Goal: Transaction & Acquisition: Book appointment/travel/reservation

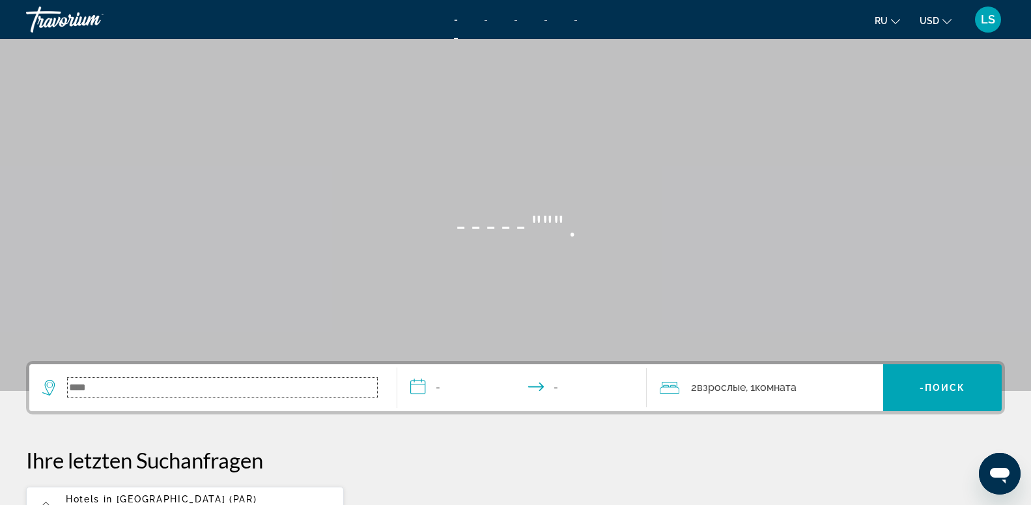
click at [163, 388] on input "Suche Widget" at bounding box center [222, 388] width 309 height 20
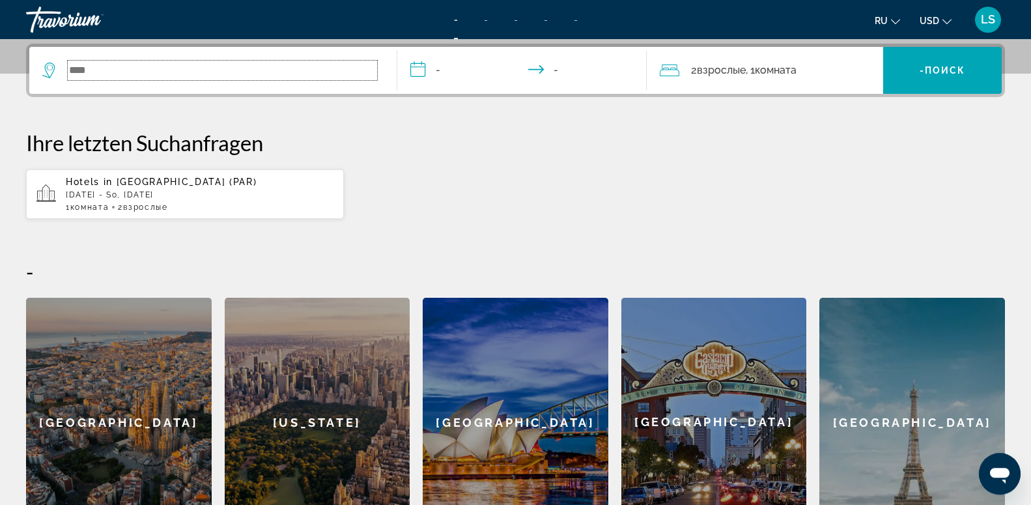
scroll to position [318, 0]
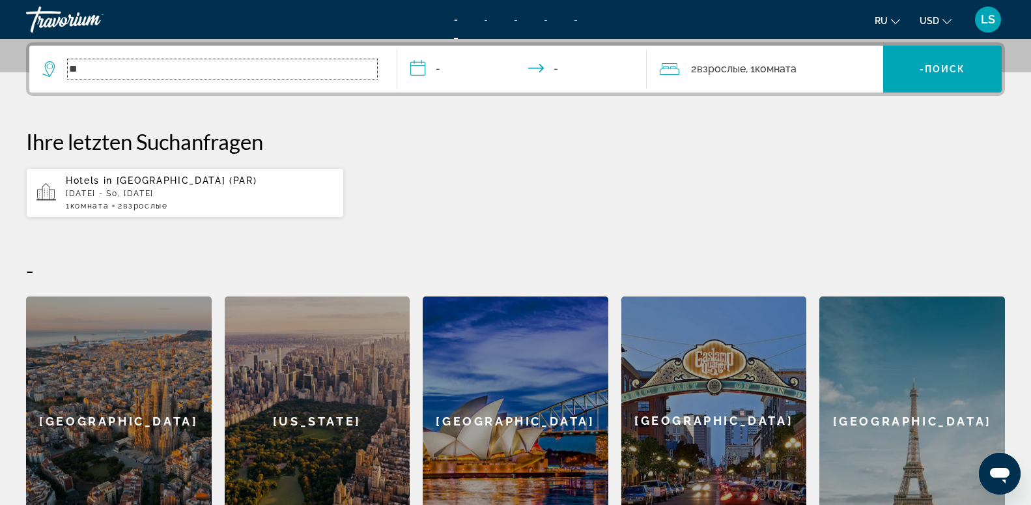
type input "*"
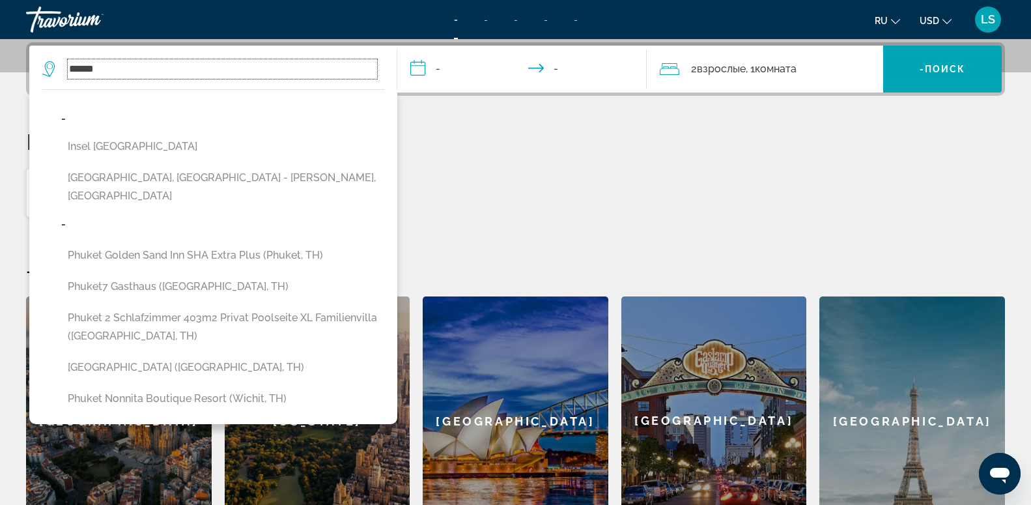
type input "******"
click at [575, 64] on input "**********" at bounding box center [524, 71] width 255 height 51
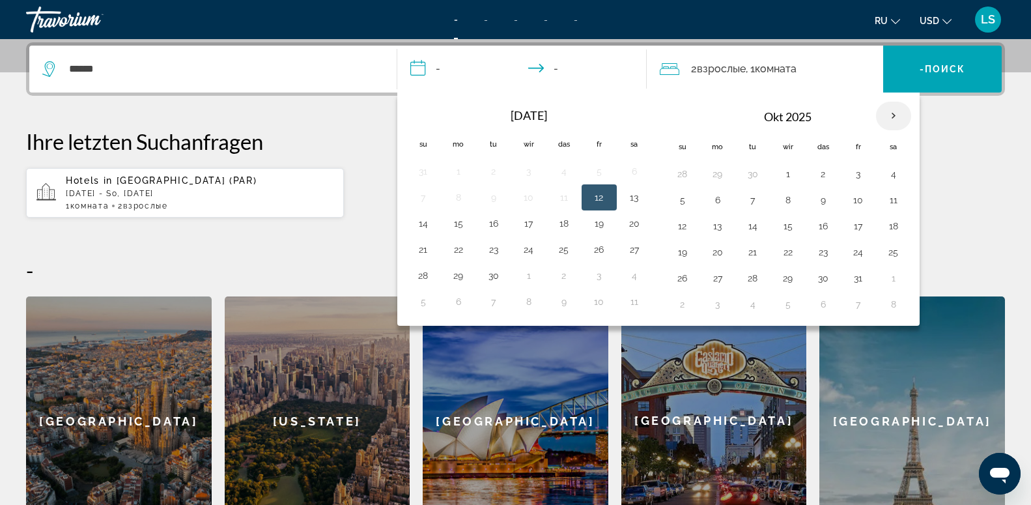
click at [888, 117] on th "Nächster Monat" at bounding box center [893, 116] width 35 height 29
click at [423, 251] on button "18" at bounding box center [423, 252] width 21 height 18
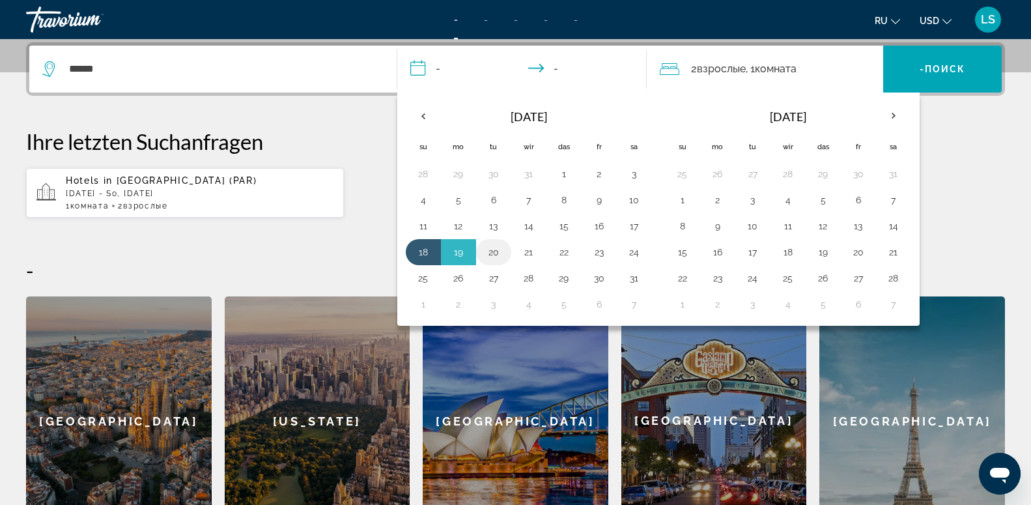
click at [494, 253] on button "20" at bounding box center [493, 252] width 21 height 18
type input "**********"
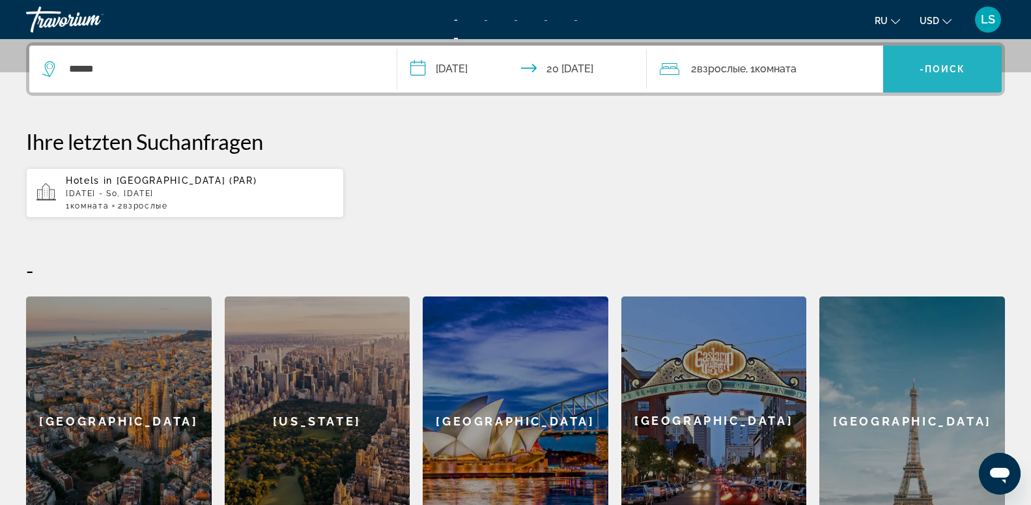
click at [918, 65] on span "Suche Widget" at bounding box center [942, 68] width 119 height 31
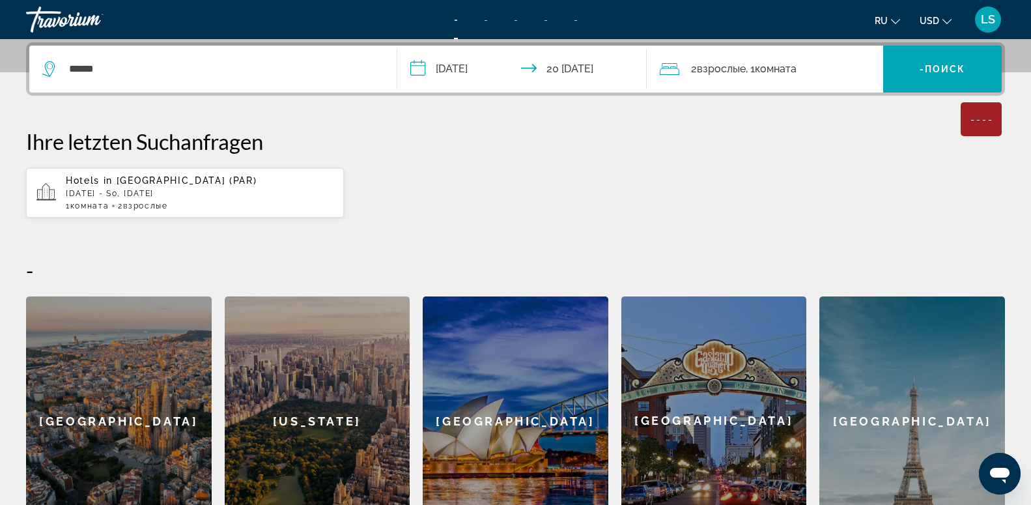
drag, startPoint x: 726, startPoint y: 66, endPoint x: 653, endPoint y: 79, distance: 74.1
click at [662, 78] on div "2 Взрослый Взрослые , 1 Комната номера" at bounding box center [771, 69] width 223 height 47
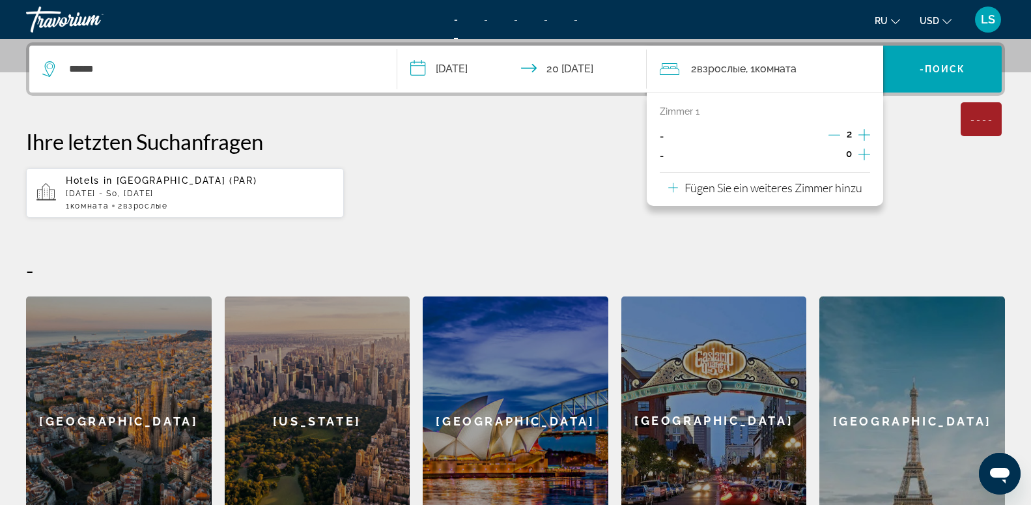
click at [671, 69] on icon "Reisende: 2 Erwachsene, 0 Kinder" at bounding box center [670, 69] width 20 height 16
click at [706, 109] on div "Zimmer 1" at bounding box center [765, 111] width 210 height 10
click at [676, 186] on div "Fügen Sie ein weiteres Zimmer hinzu" at bounding box center [765, 188] width 194 height 16
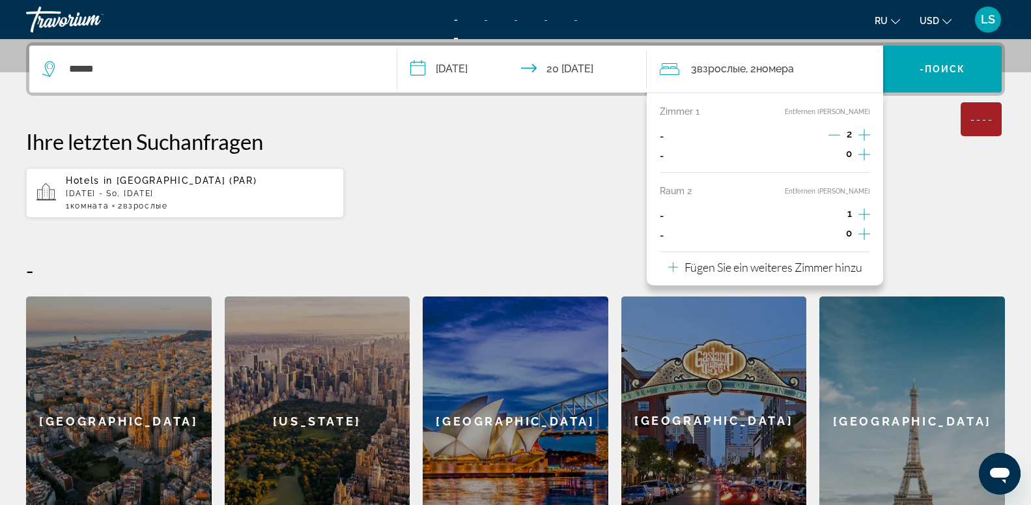
click at [862, 217] on icon "Erwachsene" at bounding box center [864, 214] width 12 height 16
